Goal: Task Accomplishment & Management: Manage account settings

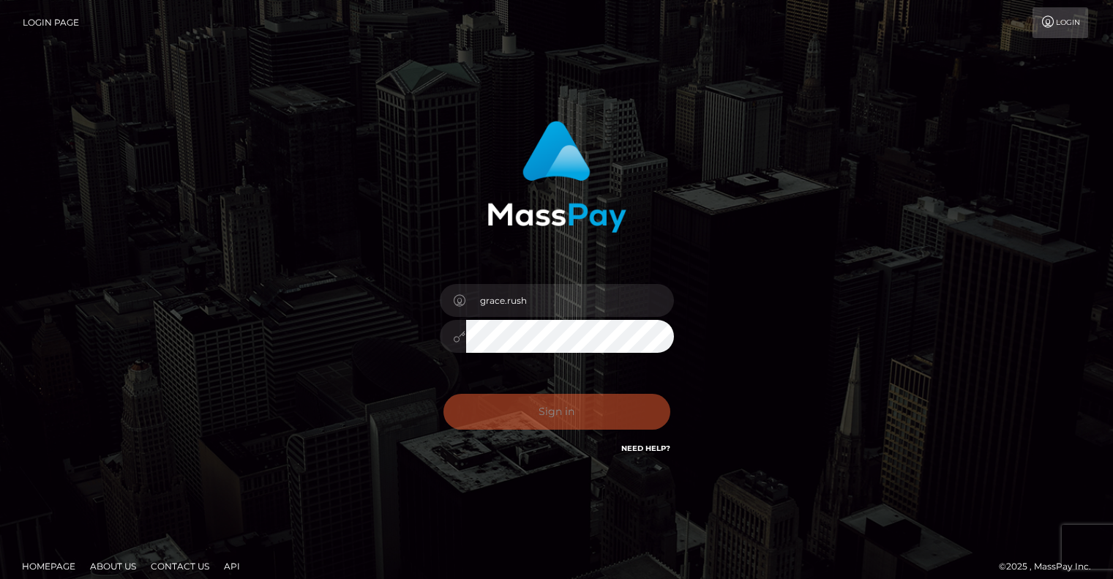
click at [923, 322] on div "grace.rush Sign in" at bounding box center [557, 296] width 834 height 373
click at [556, 424] on div "Sign in Need Help?" at bounding box center [557, 417] width 256 height 65
click at [931, 321] on div "grace.rush Sign in" at bounding box center [557, 296] width 834 height 373
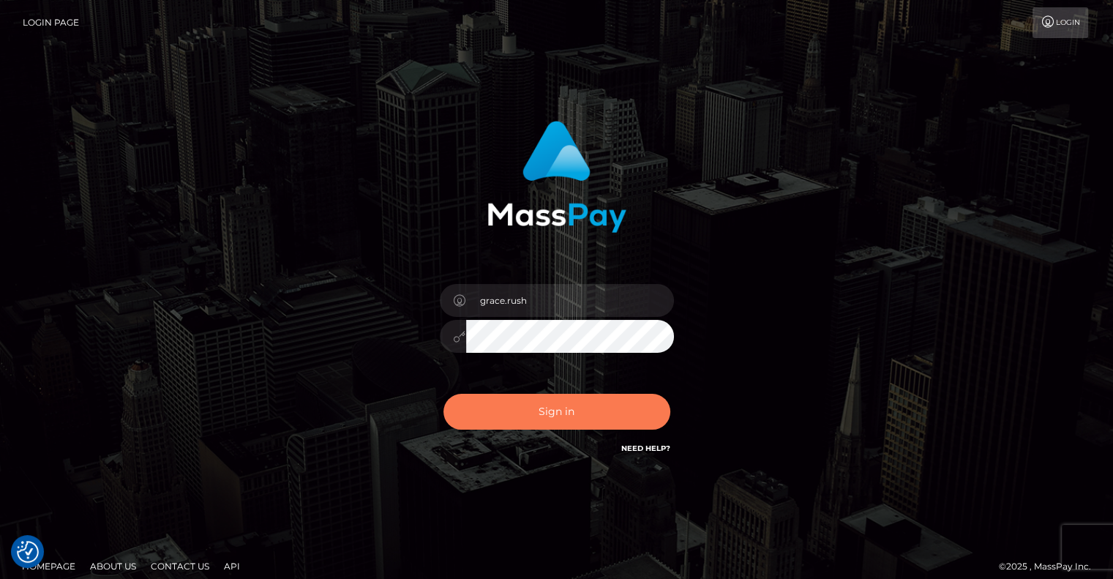
click at [599, 422] on button "Sign in" at bounding box center [557, 412] width 227 height 36
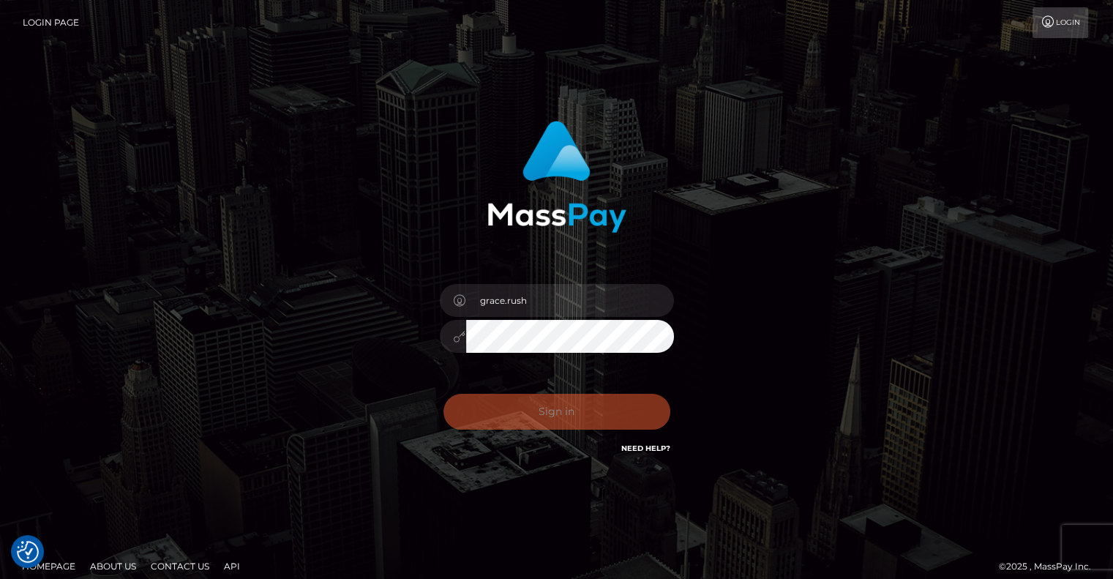
click at [789, 362] on div "grace.rush Sign in" at bounding box center [557, 296] width 834 height 373
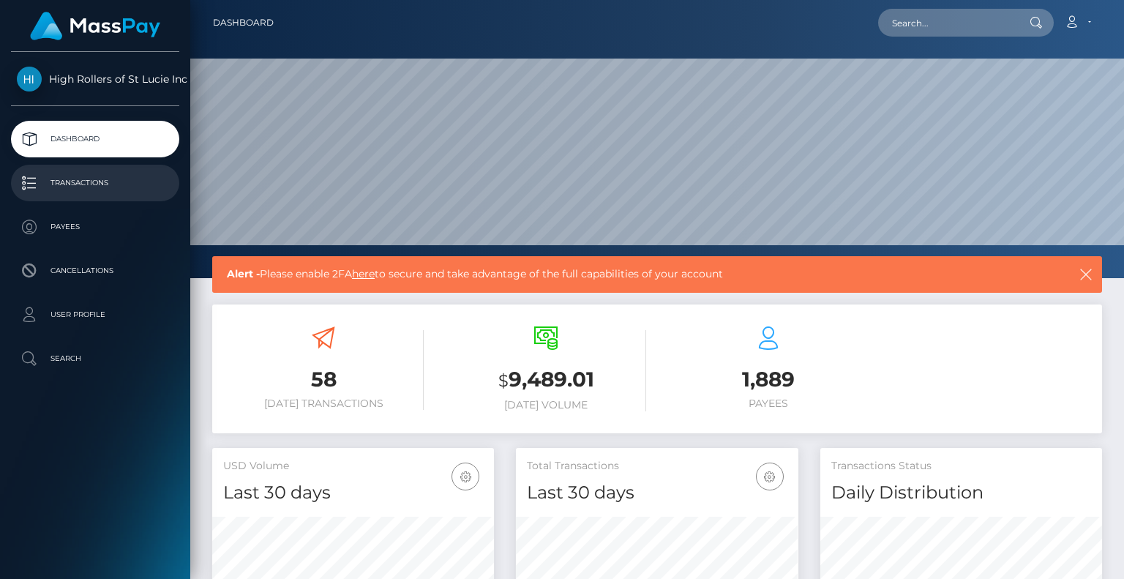
click at [86, 168] on link "Transactions" at bounding box center [95, 183] width 168 height 37
